Goal: Find specific page/section: Find specific page/section

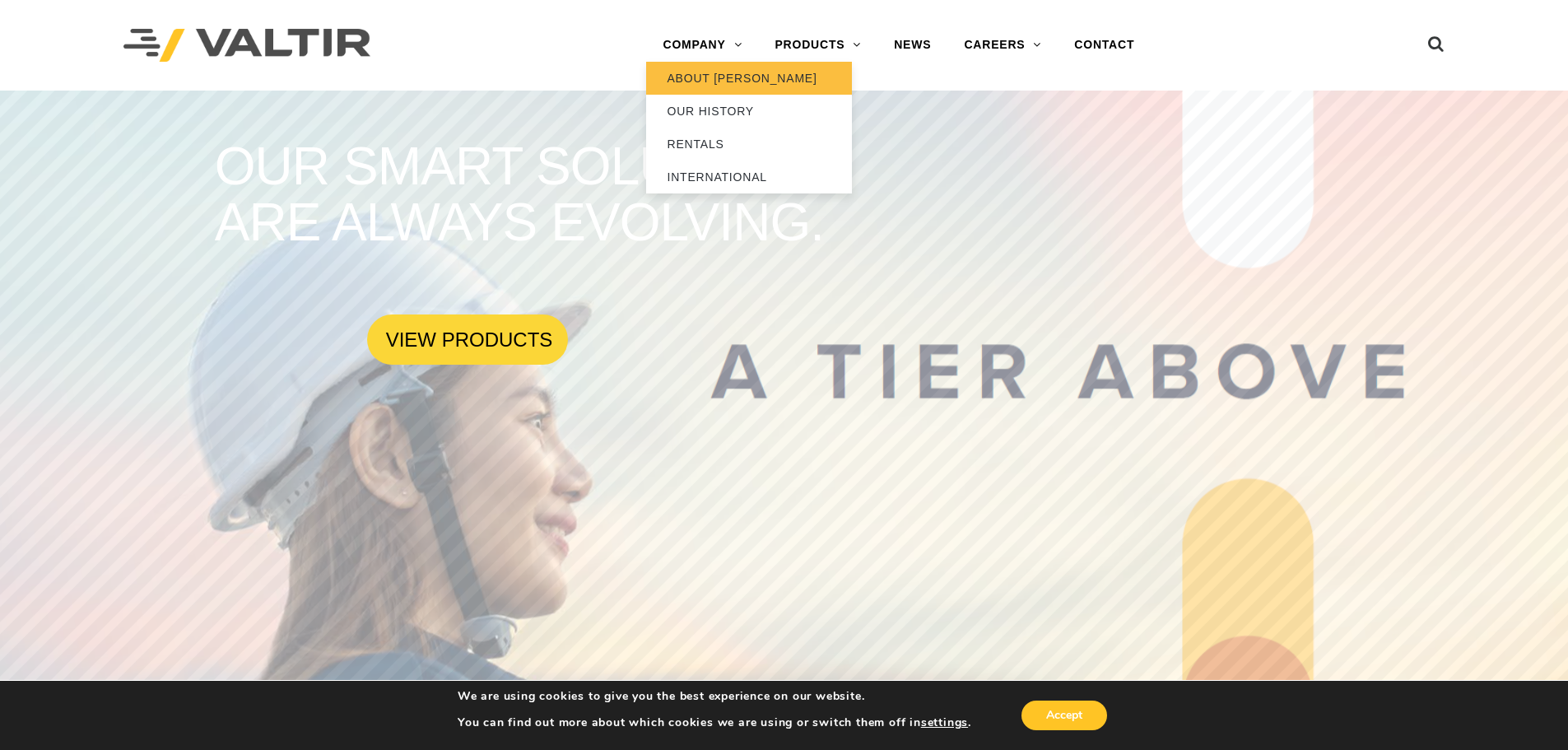
click at [712, 75] on link "ABOUT [PERSON_NAME]" at bounding box center [749, 78] width 206 height 33
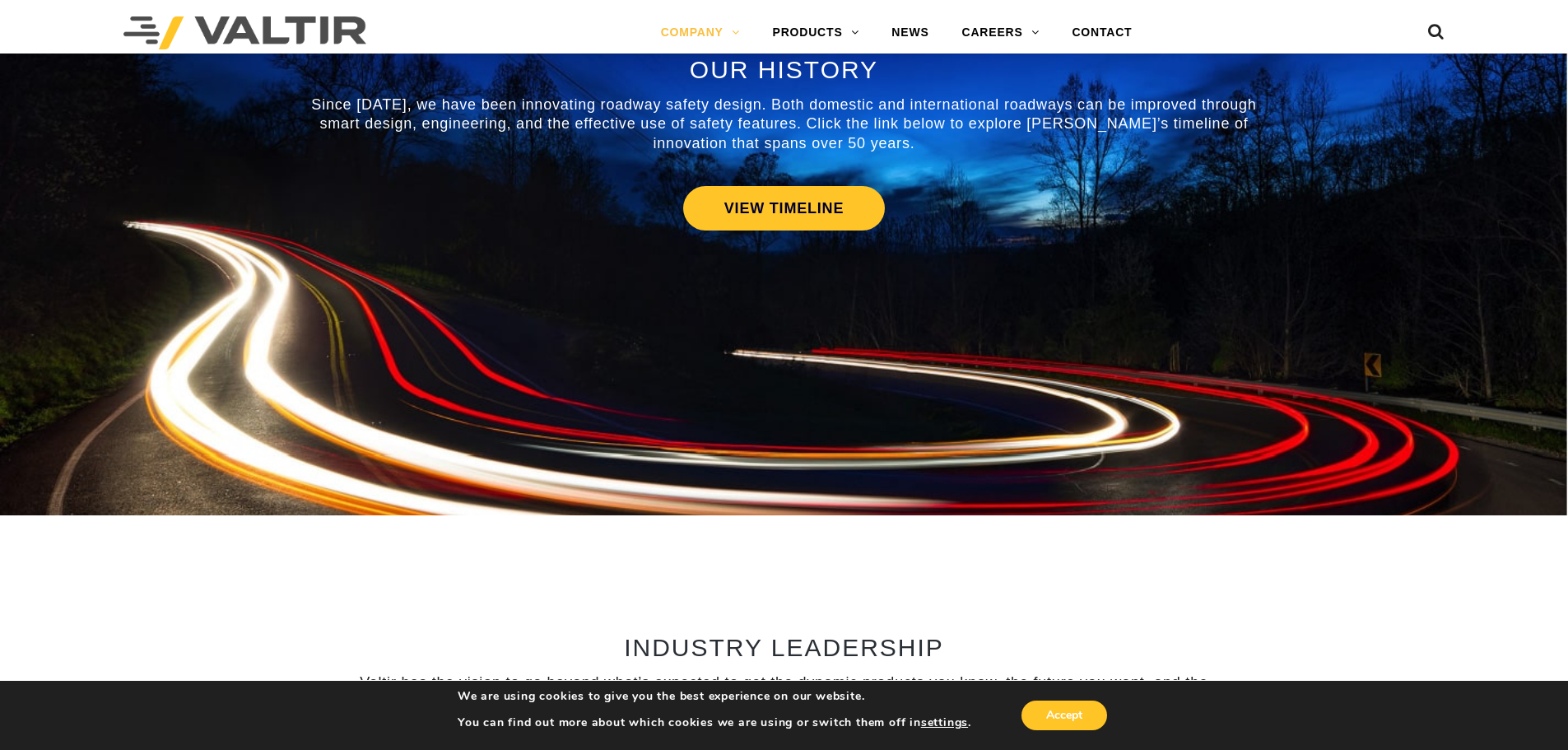
scroll to position [494, 0]
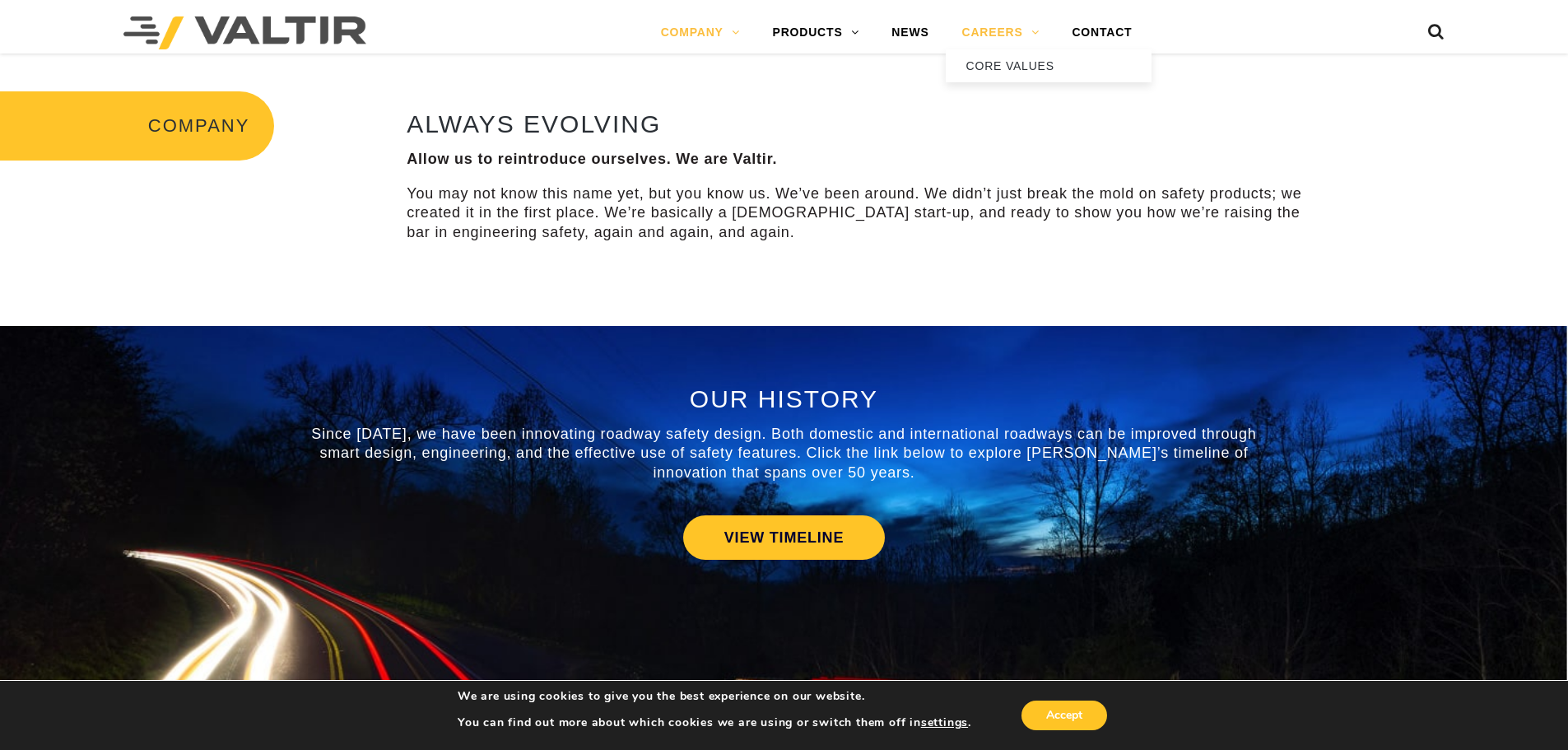
click at [1024, 30] on link "CAREERS" at bounding box center [1000, 33] width 110 height 33
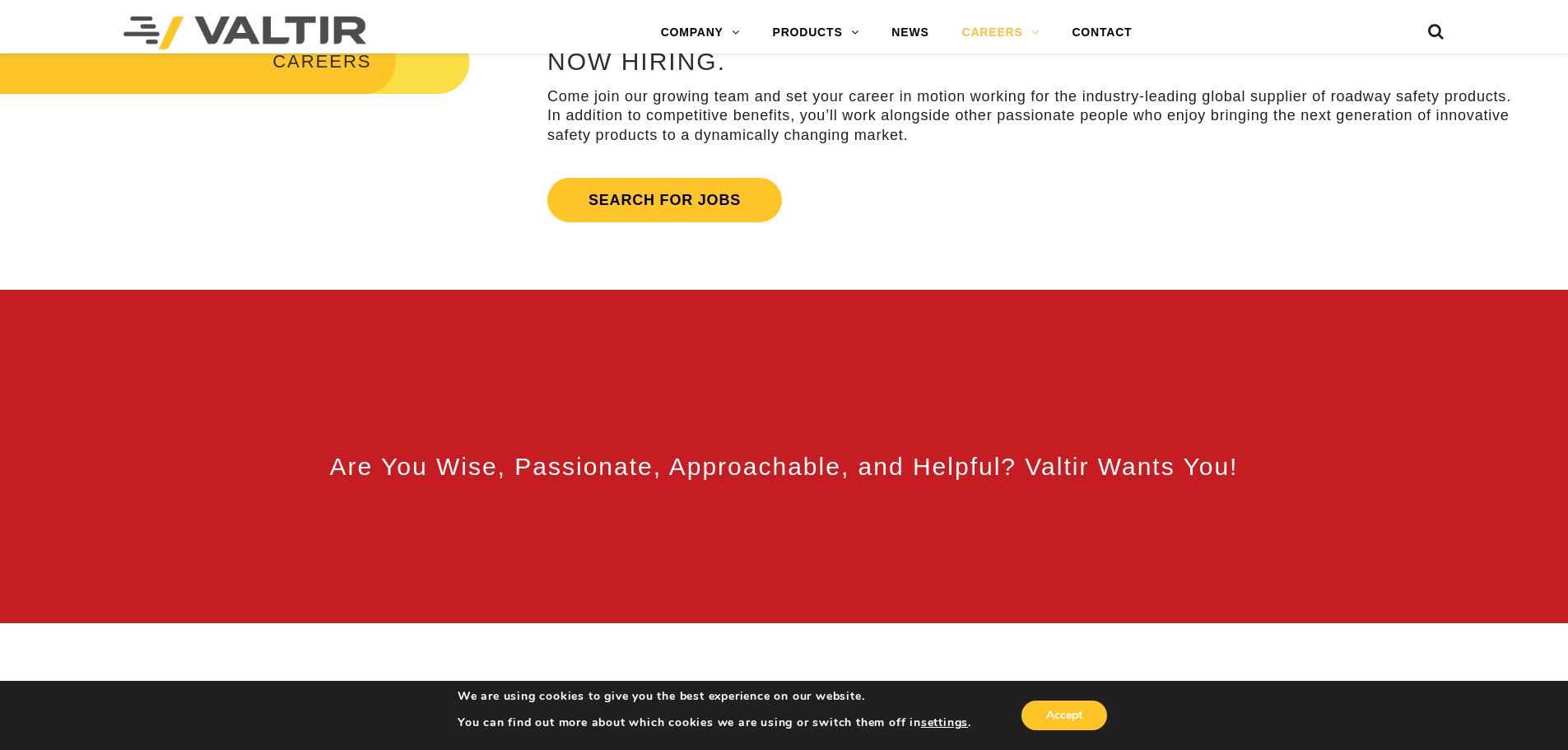
scroll to position [824, 0]
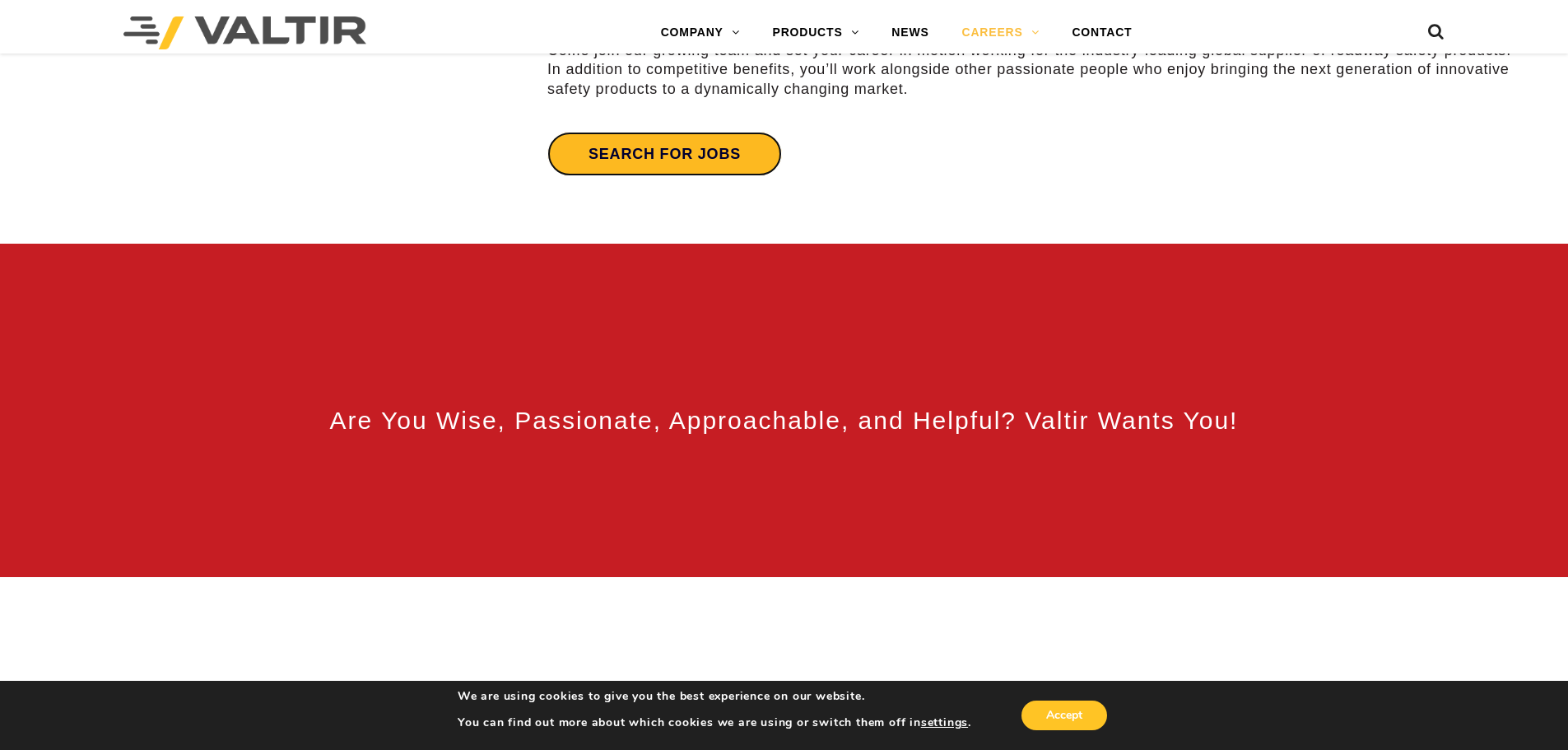
click at [668, 143] on link "Search for jobs" at bounding box center [665, 154] width 235 height 45
